Goal: Information Seeking & Learning: Find specific fact

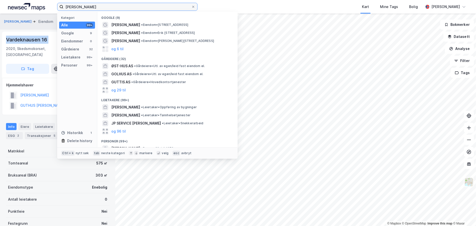
click at [84, 10] on input "[PERSON_NAME]" at bounding box center [127, 7] width 128 height 8
click at [86, 8] on input "[PERSON_NAME]" at bounding box center [127, 7] width 128 height 8
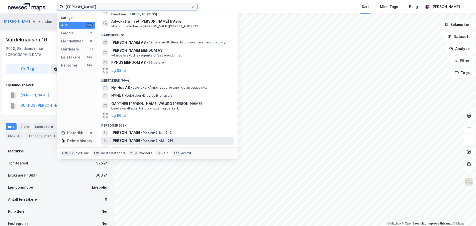
scroll to position [21, 0]
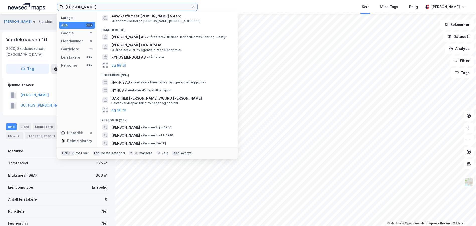
type input "[PERSON_NAME]"
click at [120, 148] on button "og 96 til" at bounding box center [118, 151] width 15 height 6
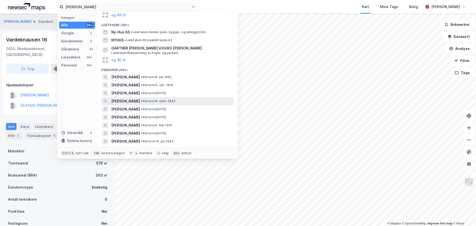
scroll to position [96, 0]
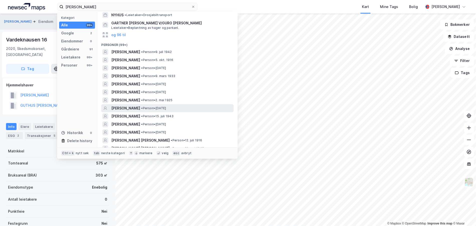
click at [163, 106] on span "• Person • [DATE]" at bounding box center [153, 108] width 25 height 4
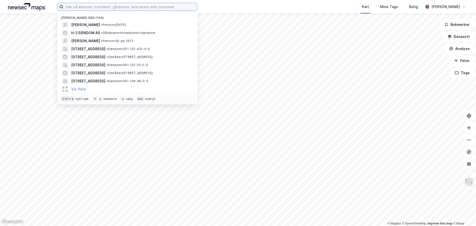
click at [79, 6] on input at bounding box center [130, 7] width 134 height 8
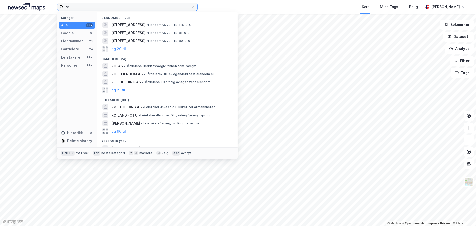
type input "r"
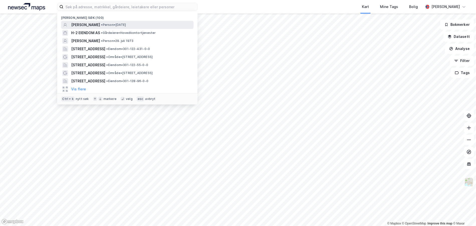
click at [101, 25] on span "•" at bounding box center [102, 25] width 2 height 4
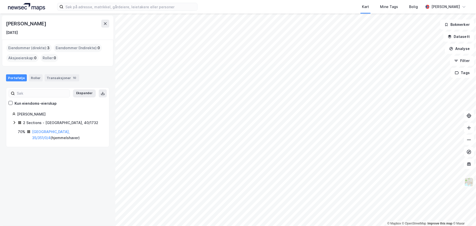
click at [16, 122] on icon at bounding box center [14, 122] width 4 height 4
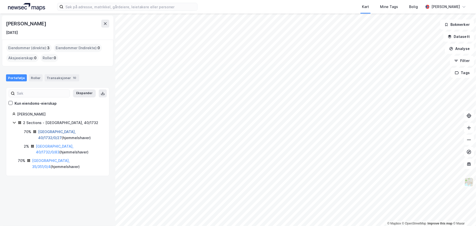
click at [59, 132] on link "[GEOGRAPHIC_DATA], 40/1732/0/27" at bounding box center [57, 134] width 38 height 10
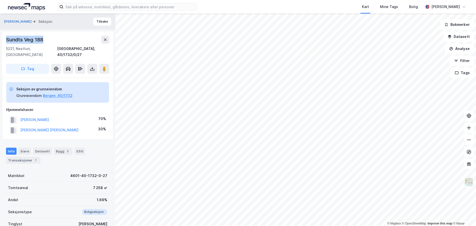
drag, startPoint x: 42, startPoint y: 38, endPoint x: 5, endPoint y: 40, distance: 37.2
click at [5, 40] on div "Sundts Veg 188 5221, Nesttun, [GEOGRAPHIC_DATA], 40/1732/0/27 Tag" at bounding box center [57, 55] width 111 height 46
copy div "Sundts Veg 188"
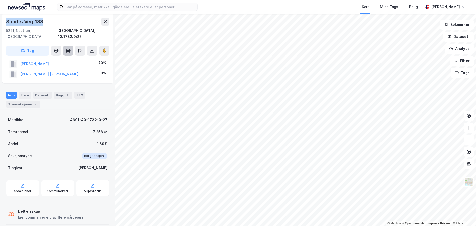
scroll to position [56, 0]
drag, startPoint x: 30, startPoint y: 98, endPoint x: 36, endPoint y: 96, distance: 6.0
click at [30, 100] on div "Transaksjoner 7" at bounding box center [23, 103] width 34 height 7
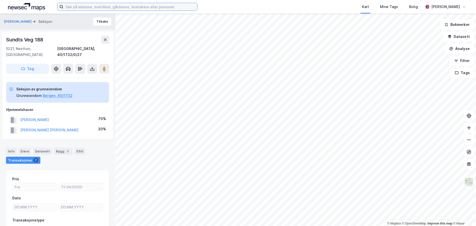
click at [67, 5] on input at bounding box center [130, 7] width 134 height 8
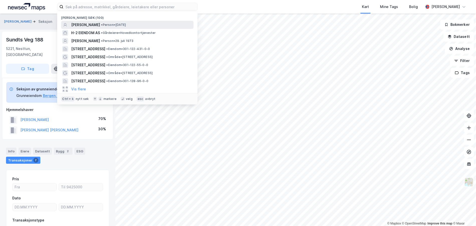
click at [77, 23] on span "[PERSON_NAME]" at bounding box center [85, 25] width 29 height 6
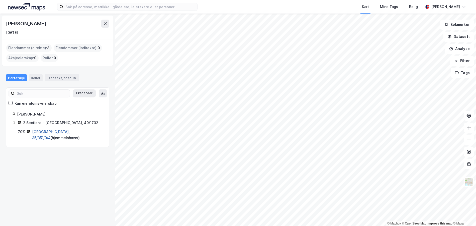
click at [46, 131] on link "[GEOGRAPHIC_DATA], 35/351/0/4" at bounding box center [51, 134] width 38 height 10
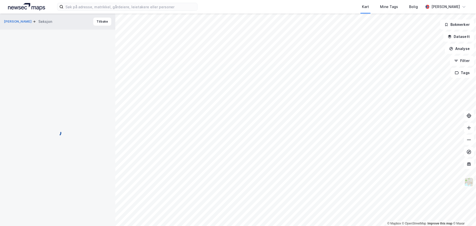
scroll to position [0, 0]
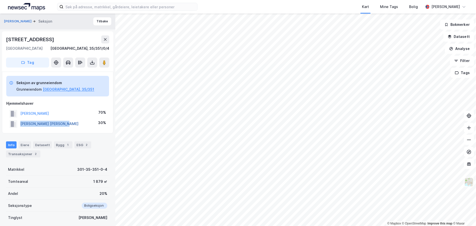
drag, startPoint x: 56, startPoint y: 125, endPoint x: 22, endPoint y: 125, distance: 34.6
click at [21, 125] on div "[PERSON_NAME] [PERSON_NAME] 30%" at bounding box center [57, 124] width 103 height 10
copy button "[PERSON_NAME] [PERSON_NAME]"
drag, startPoint x: 38, startPoint y: 38, endPoint x: 5, endPoint y: 38, distance: 32.8
click at [5, 38] on div "[STREET_ADDRESS], 35/351/0/4 Tag" at bounding box center [57, 51] width 111 height 40
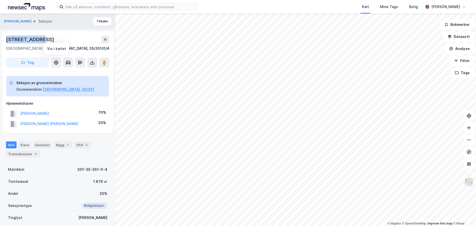
copy div "[STREET_ADDRESS]"
drag, startPoint x: 15, startPoint y: 151, endPoint x: 27, endPoint y: 154, distance: 12.6
click at [15, 151] on div "Transaksjoner 2" at bounding box center [23, 153] width 34 height 7
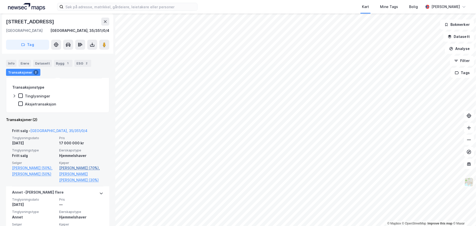
scroll to position [132, 0]
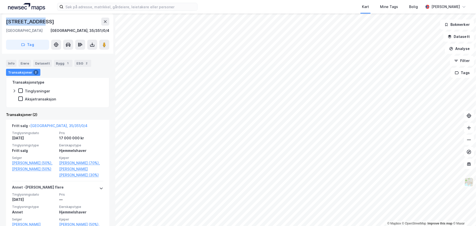
drag, startPoint x: 41, startPoint y: 21, endPoint x: 6, endPoint y: 21, distance: 35.9
click at [6, 21] on div "[STREET_ADDRESS], 35/351/0/4 Tag" at bounding box center [57, 34] width 111 height 40
copy div "[STREET_ADDRESS]"
